Goal: Browse casually: Explore the website without a specific task or goal

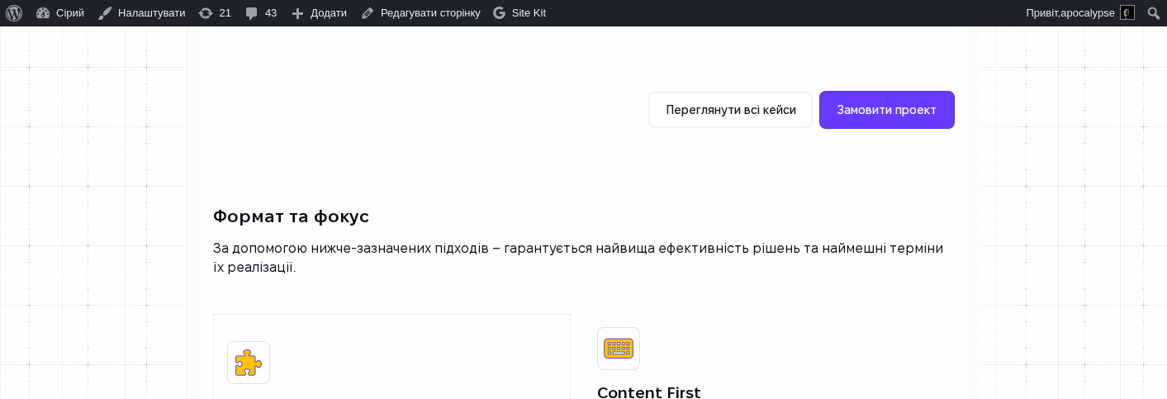
scroll to position [1510, 0]
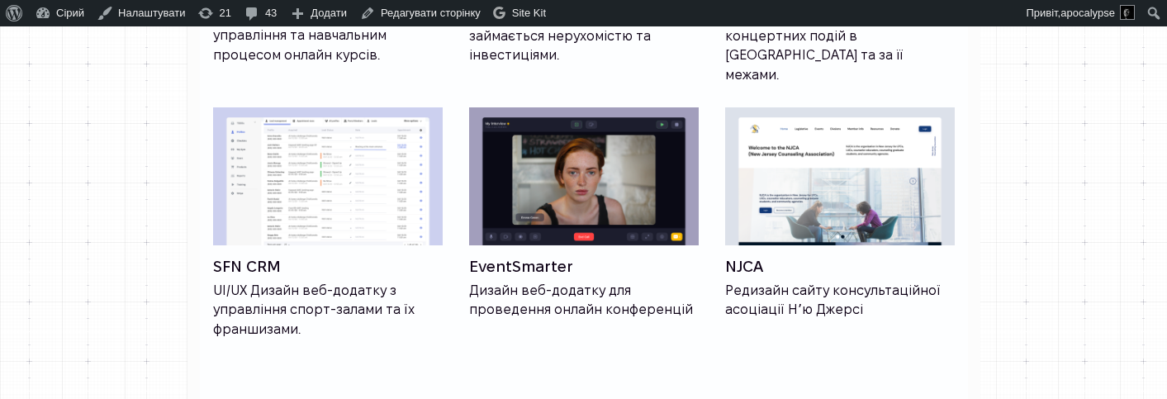
scroll to position [1505, 0]
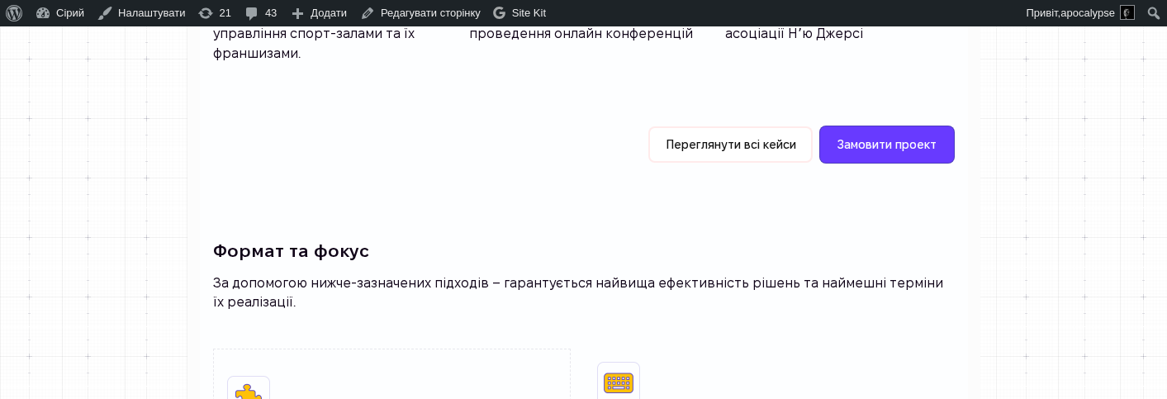
scroll to position [1766, 0]
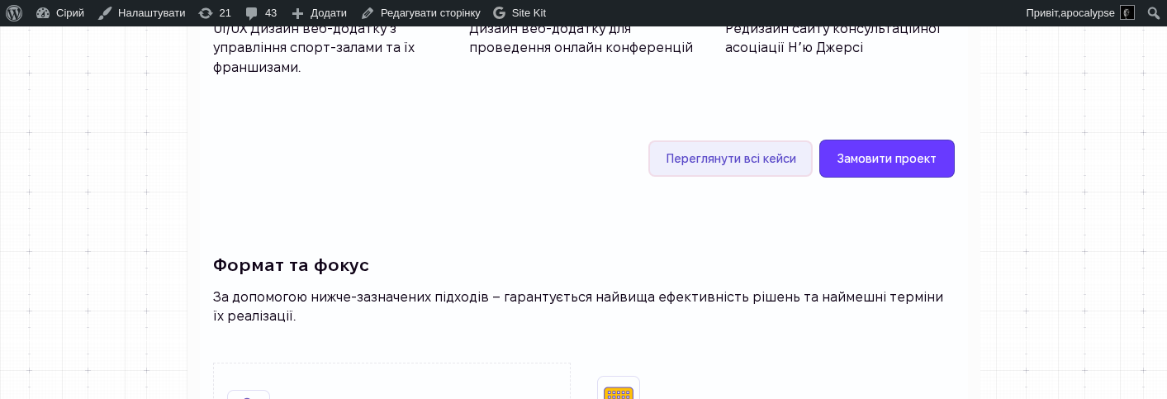
click at [813, 177] on link "Переглянути всі кейси" at bounding box center [730, 158] width 164 height 36
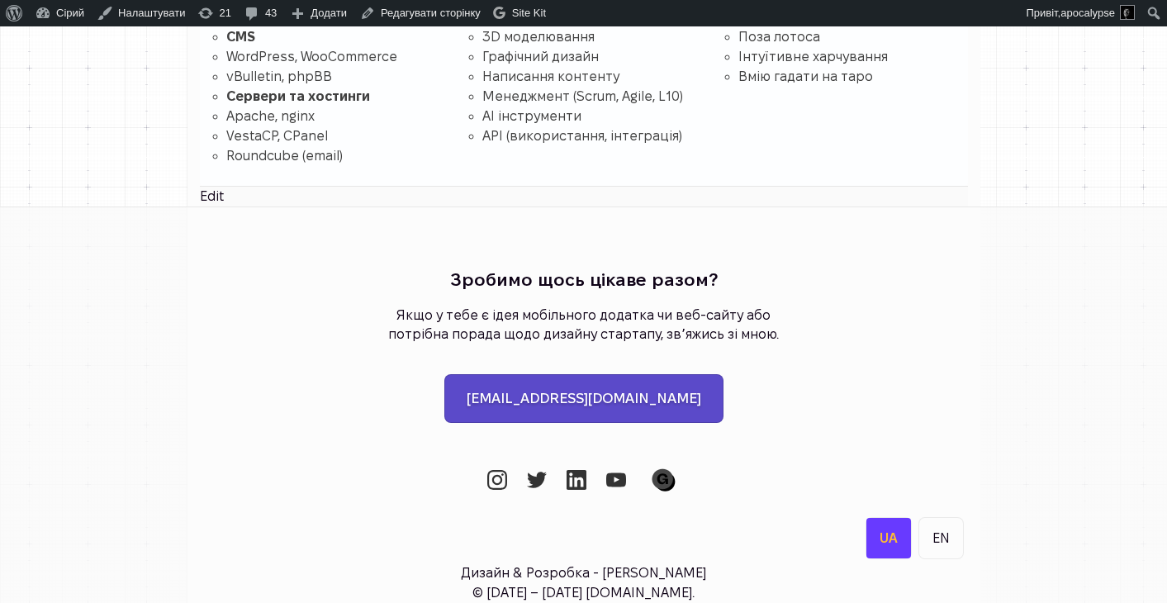
scroll to position [4695, 0]
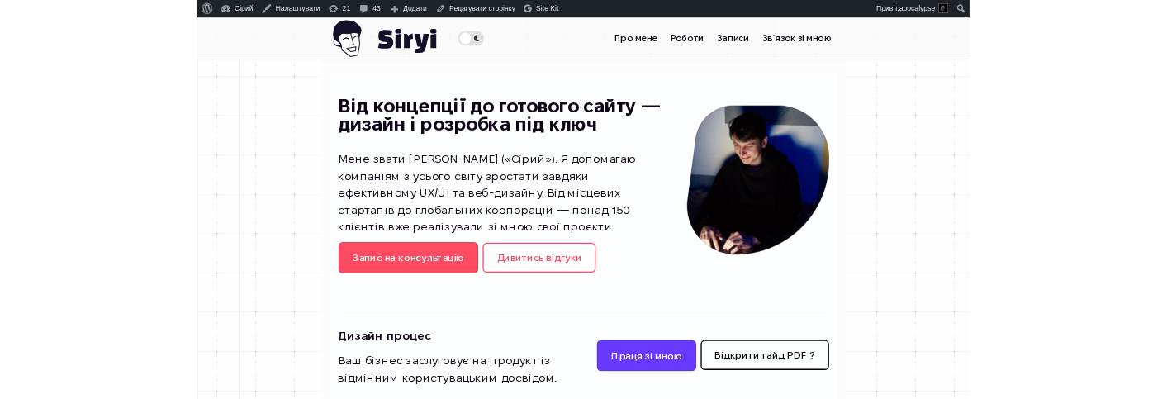
scroll to position [4695, 0]
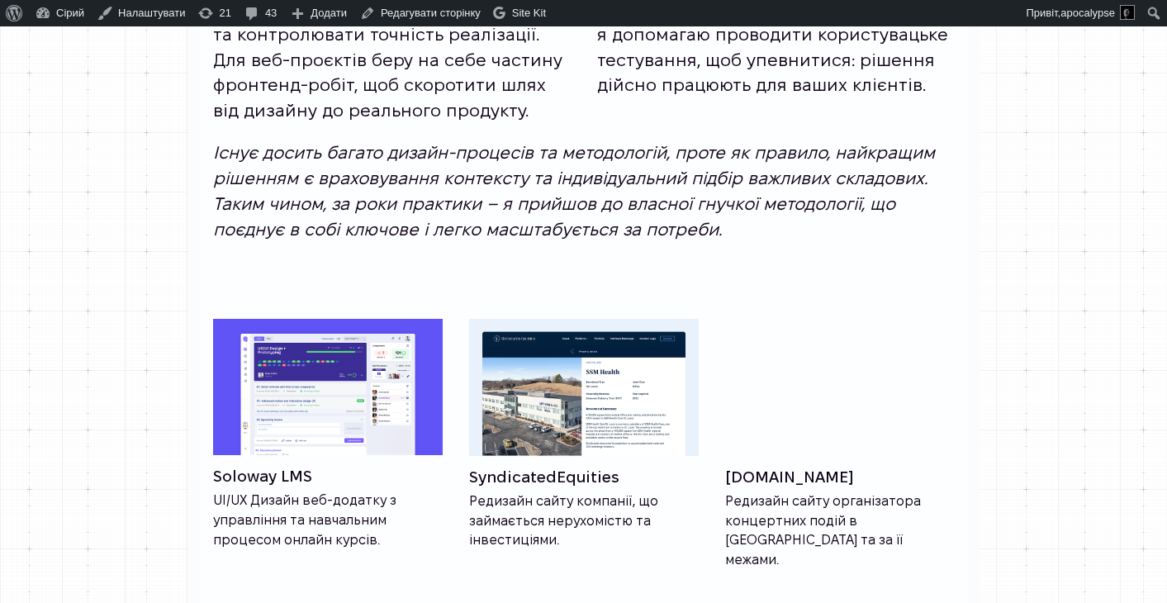
scroll to position [1028, 0]
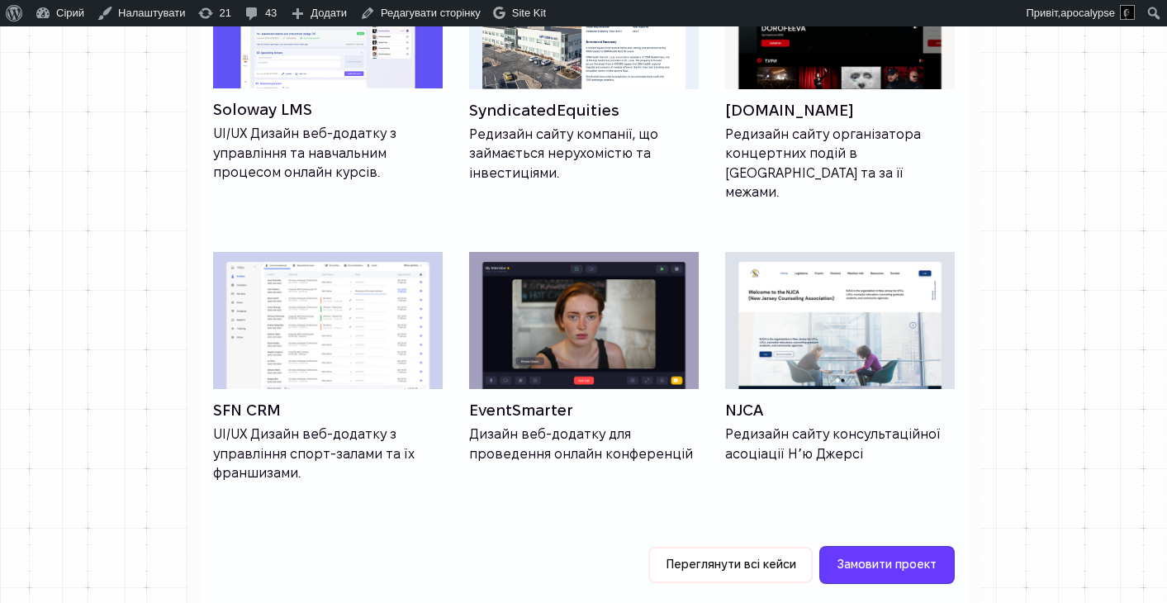
scroll to position [1273, 0]
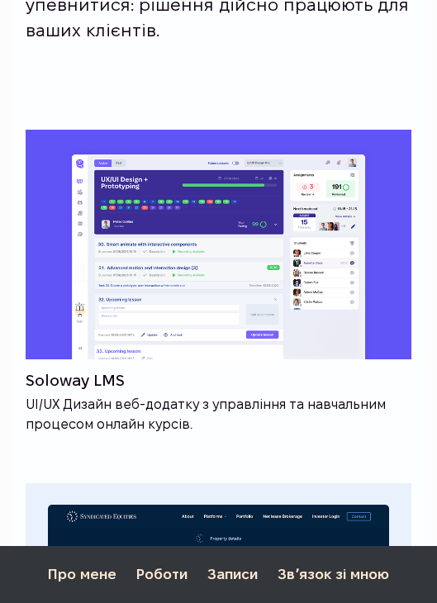
scroll to position [2456, 0]
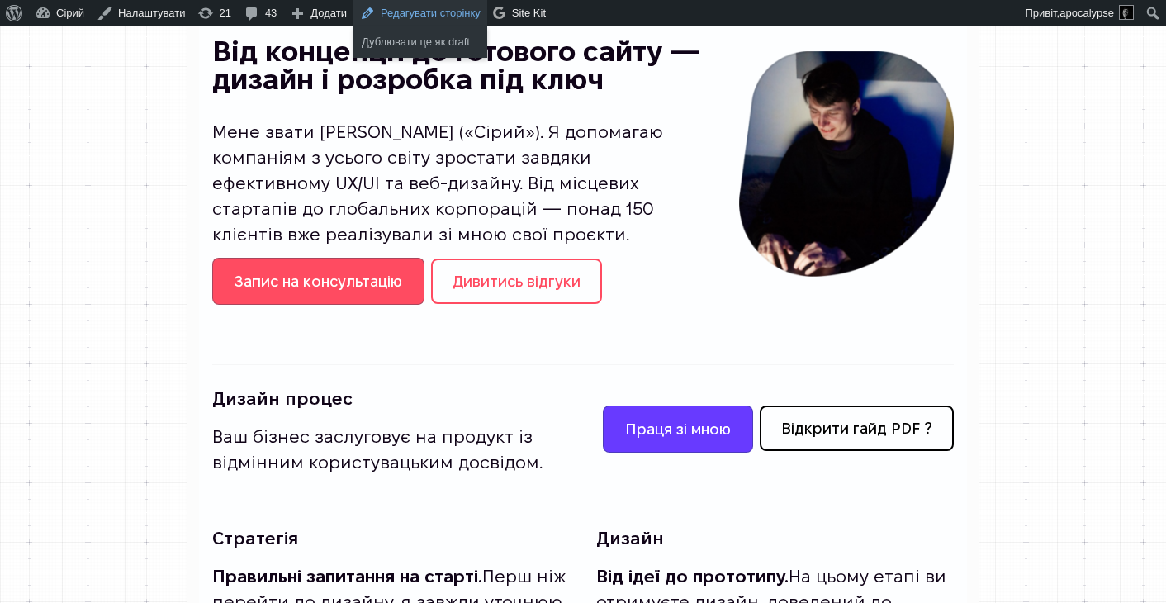
scroll to position [0, 0]
